Goal: Find specific page/section: Find specific page/section

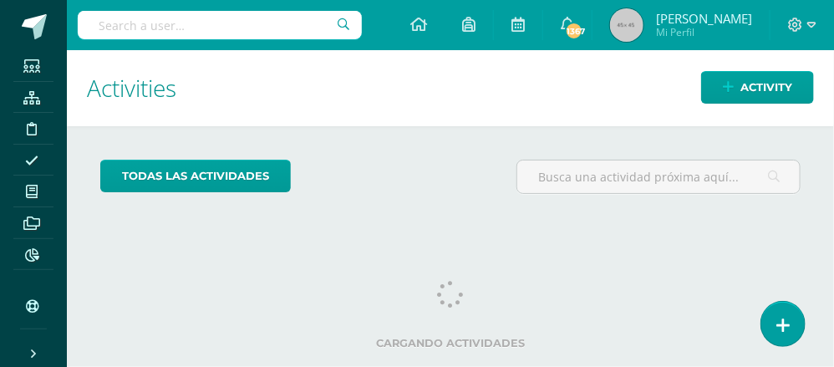
click at [108, 25] on input "text" at bounding box center [220, 25] width 284 height 28
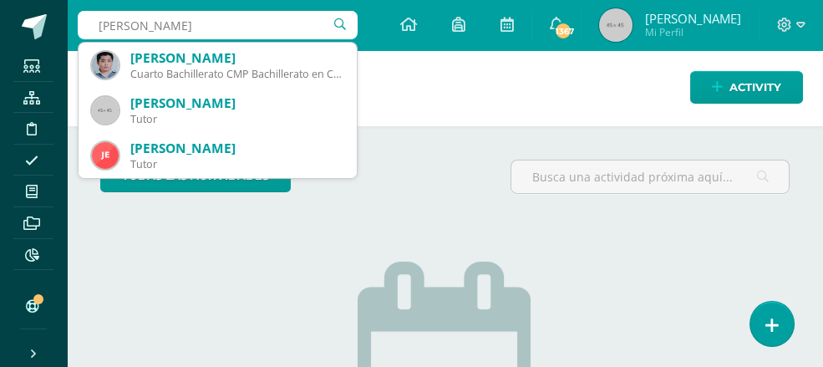
type input "[PERSON_NAME]"
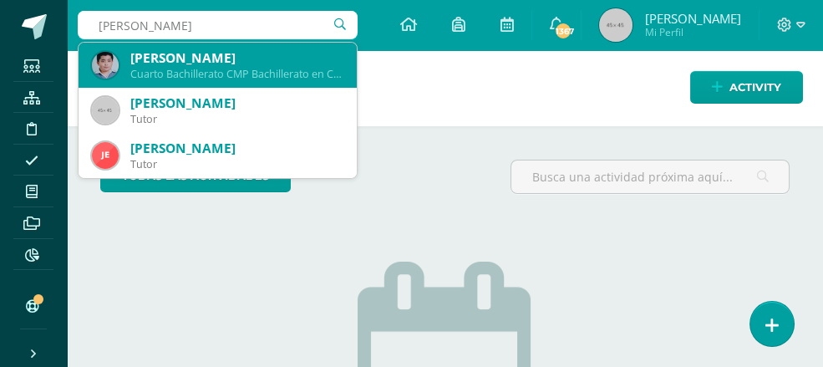
click at [222, 69] on div "Cuarto Bachillerato CMP Bachillerato en CCLL con Orientación en Computación 201…" at bounding box center [236, 74] width 213 height 14
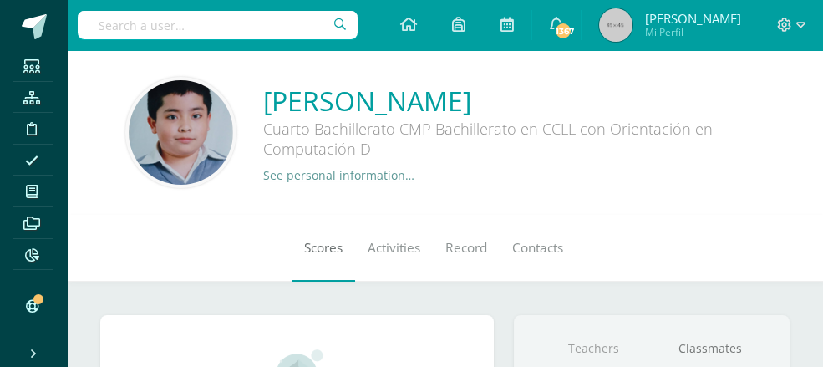
click at [317, 260] on link "Scores" at bounding box center [323, 248] width 63 height 67
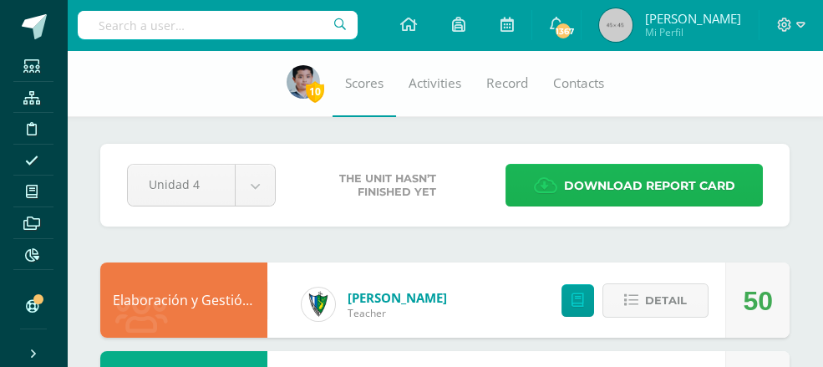
click at [652, 185] on span "Download report card" at bounding box center [649, 185] width 171 height 41
